Goal: Task Accomplishment & Management: Use online tool/utility

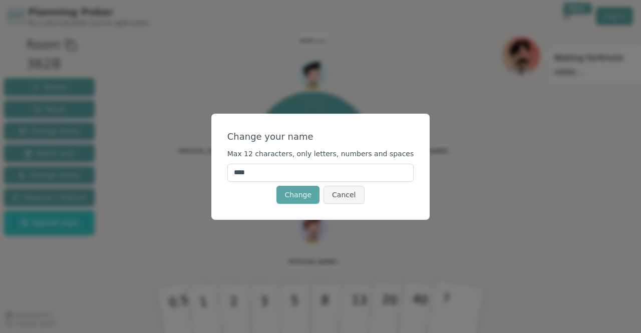
drag, startPoint x: 285, startPoint y: 175, endPoint x: 239, endPoint y: 178, distance: 45.7
click at [239, 178] on div "Change your name Max 12 characters, only letters, numbers and spaces **** Chang…" at bounding box center [320, 167] width 219 height 106
type input "*****"
click at [300, 198] on button "Change" at bounding box center [298, 195] width 43 height 18
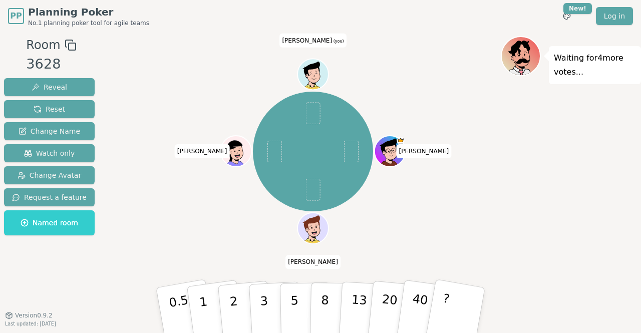
click at [171, 193] on div "[PERSON_NAME] [PERSON_NAME] [PERSON_NAME] (you)" at bounding box center [313, 151] width 376 height 195
click at [181, 206] on div "[PERSON_NAME] [PERSON_NAME] [PERSON_NAME] (you)" at bounding box center [313, 151] width 376 height 195
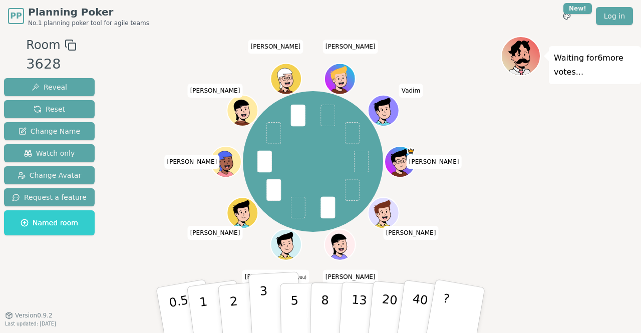
click at [265, 295] on p "3" at bounding box center [265, 311] width 11 height 55
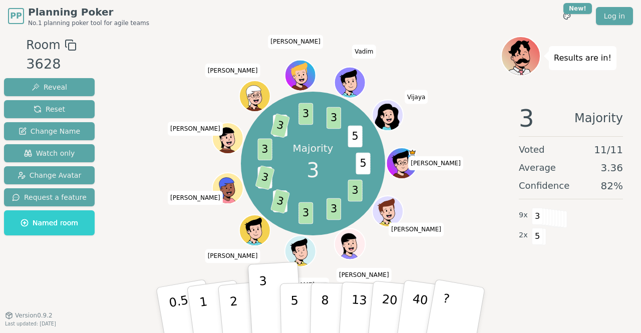
click at [528, 272] on div "3 Majority Voted 11 / 11 Average 3.36 Confidence 82 % 9 x 3 2 x 5" at bounding box center [571, 196] width 140 height 200
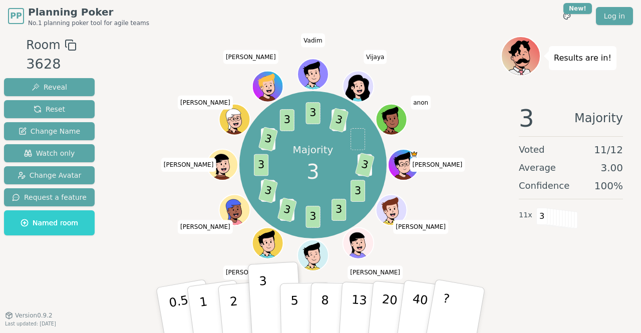
click at [528, 272] on div "3 Majority Voted 11 / 12 Average 3.00 Confidence 100 % 11 x 3" at bounding box center [571, 196] width 140 height 200
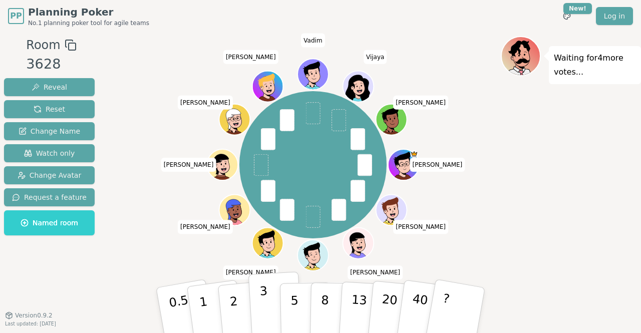
click at [267, 308] on div "3" at bounding box center [276, 310] width 32 height 37
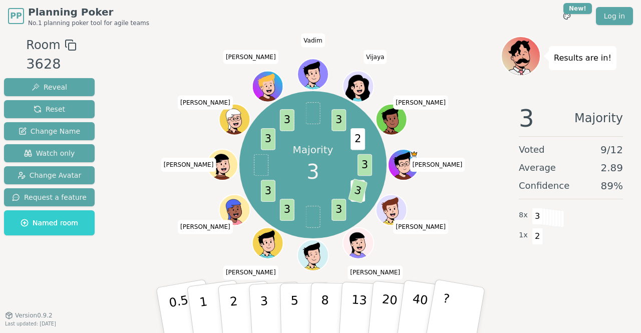
drag, startPoint x: 469, startPoint y: 233, endPoint x: 471, endPoint y: 225, distance: 7.9
click at [471, 226] on div "Majority 3 3 2 3 3 3 3 3 3 3 2 [PERSON_NAME] [PERSON_NAME] [PERSON_NAME] (you) …" at bounding box center [313, 165] width 376 height 222
drag, startPoint x: 475, startPoint y: 263, endPoint x: 409, endPoint y: 255, distance: 66.1
click at [464, 226] on div "Majority 3 3 2 3 3 3 3 3 3 3 2 [PERSON_NAME] [PERSON_NAME] [PERSON_NAME] (you) …" at bounding box center [313, 165] width 376 height 222
click at [266, 302] on p "3" at bounding box center [265, 311] width 11 height 55
